Goal: Information Seeking & Learning: Learn about a topic

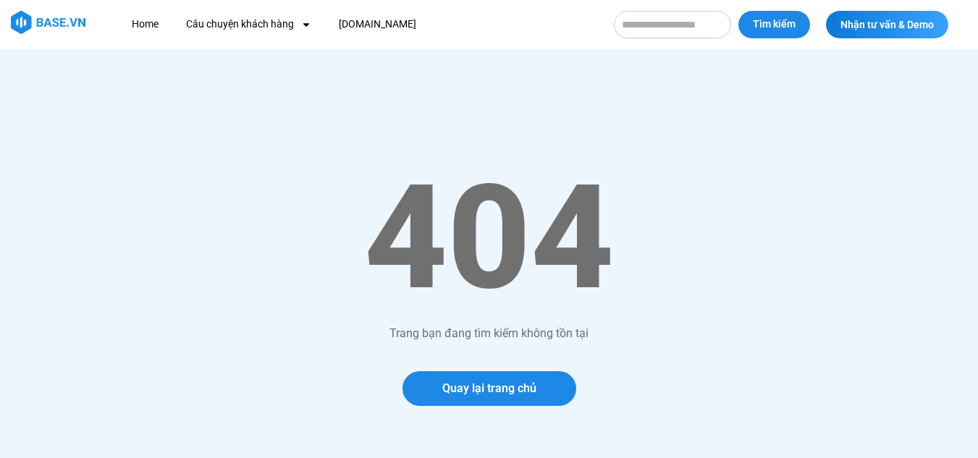
click at [684, 31] on form "Tìm kiếm Tìm kiếm" at bounding box center [712, 25] width 196 height 28
click at [684, 31] on input "Tìm kiếm" at bounding box center [672, 25] width 117 height 28
type input "****"
click at [738, 11] on button "Tìm kiếm" at bounding box center [774, 25] width 72 height 28
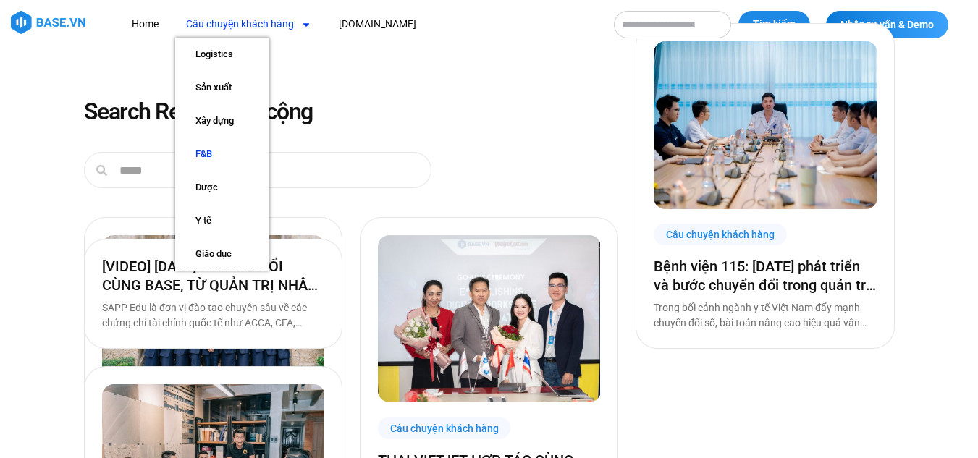
click at [216, 159] on link "F&B" at bounding box center [222, 154] width 94 height 33
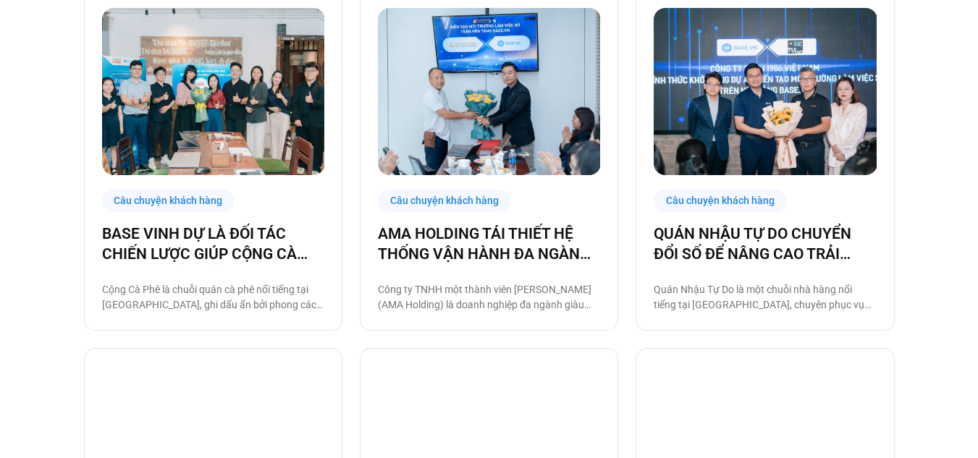
scroll to position [381, 0]
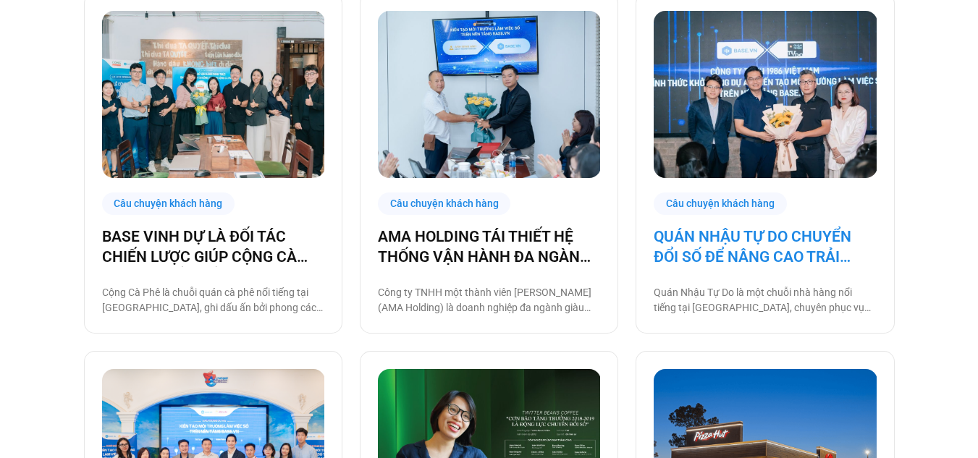
click at [809, 251] on link "QUÁN NHẬU TỰ DO CHUYỂN ĐỔI SỐ ĐỂ NÂNG CAO TRẢI NGHIỆM CHO 1000 NHÂN SỰ" at bounding box center [765, 247] width 222 height 41
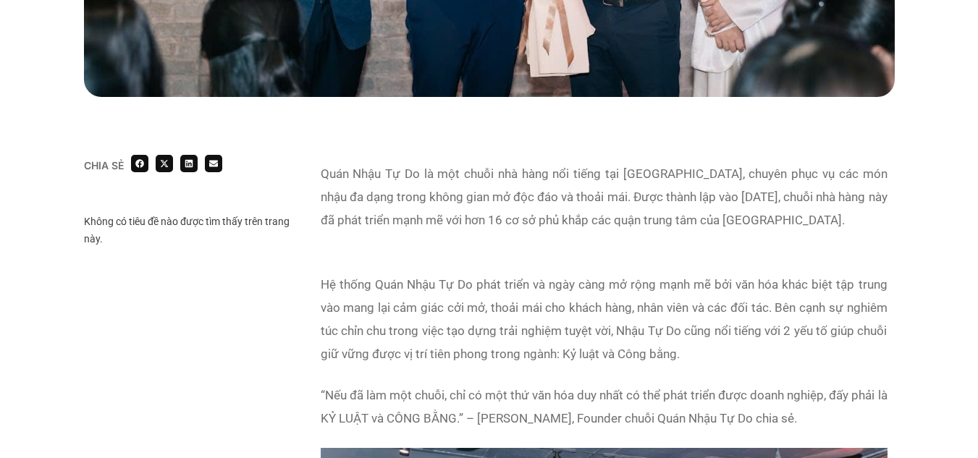
scroll to position [811, 0]
